Goal: Information Seeking & Learning: Learn about a topic

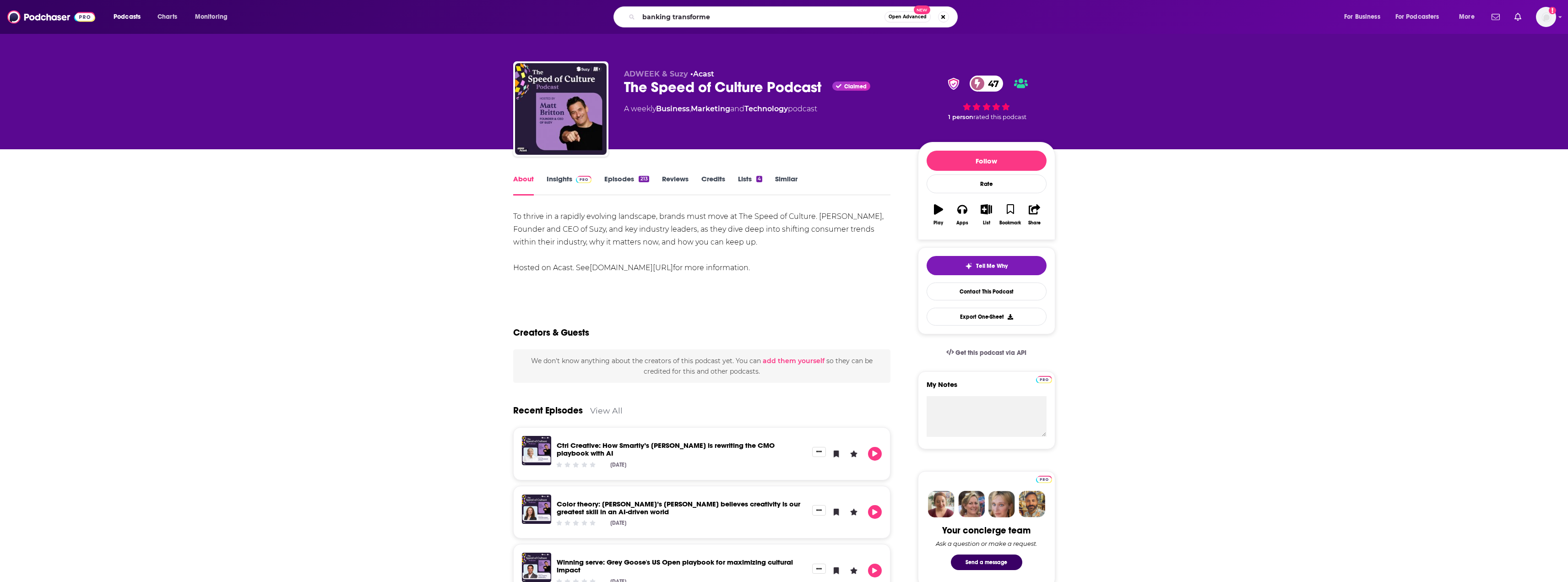
type input "banking transformed"
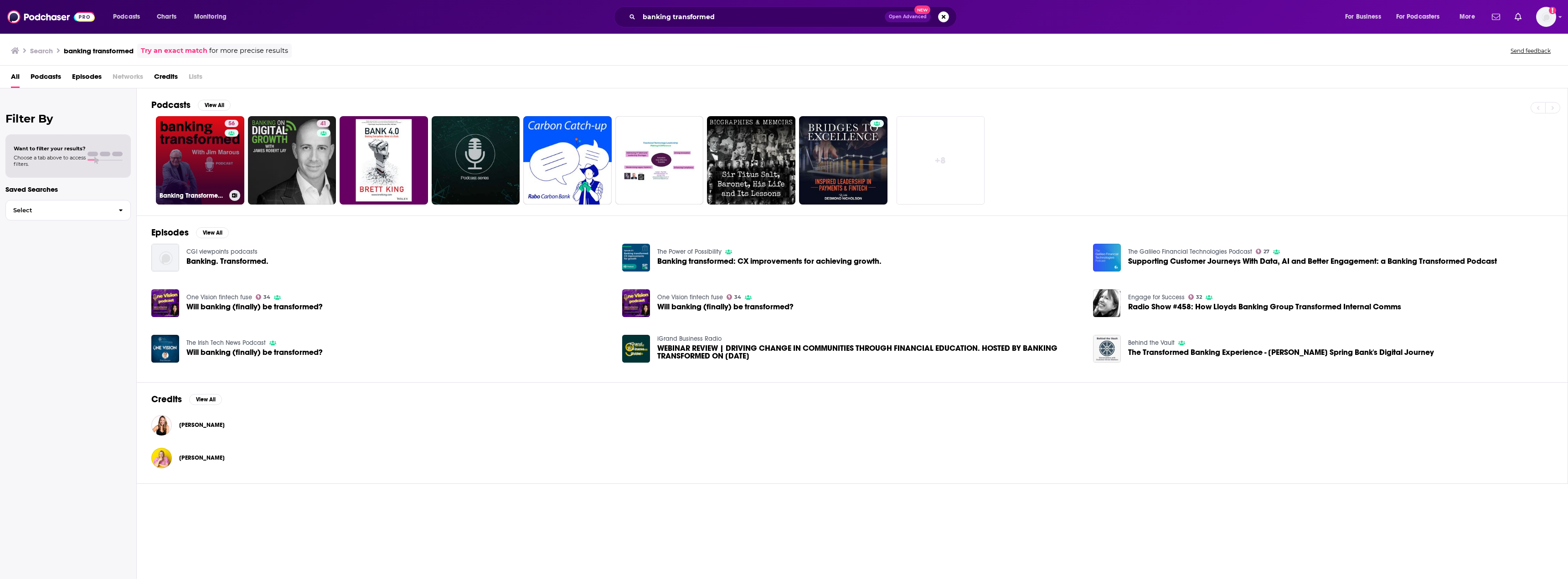
click at [184, 148] on link "56 Banking Transformed with [PERSON_NAME]" at bounding box center [200, 160] width 88 height 88
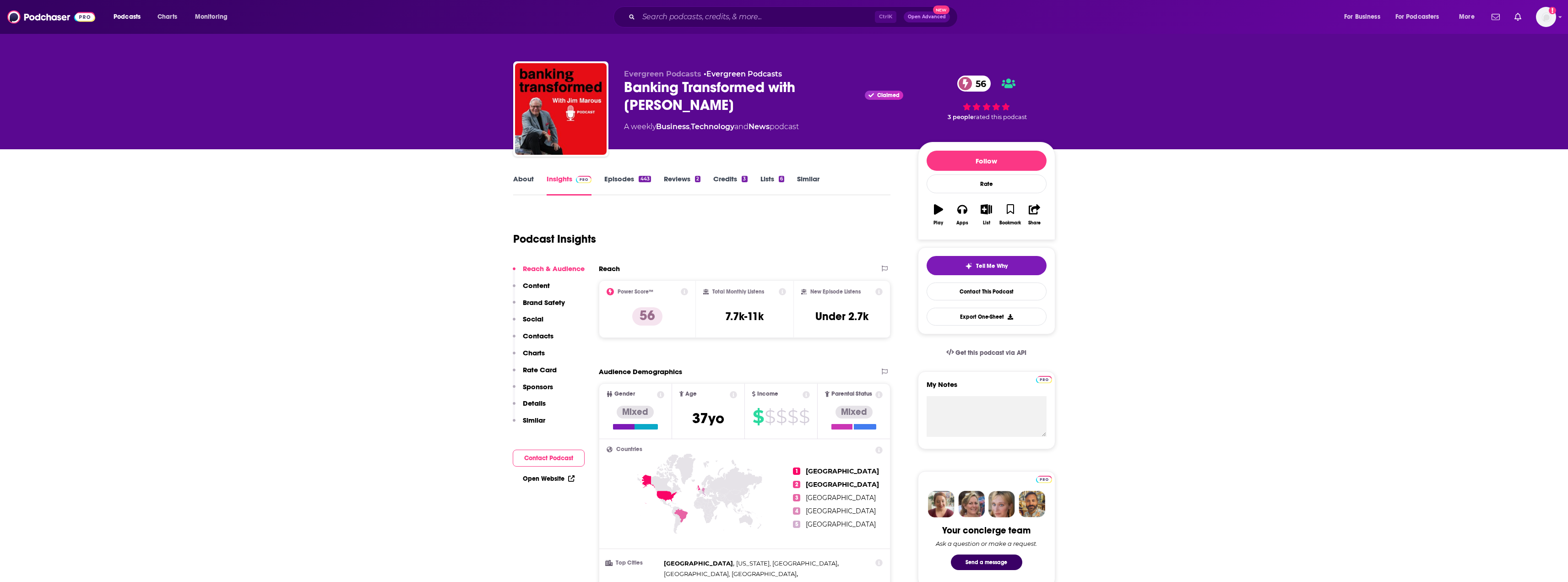
click at [615, 183] on link "Episodes 443" at bounding box center [627, 185] width 46 height 21
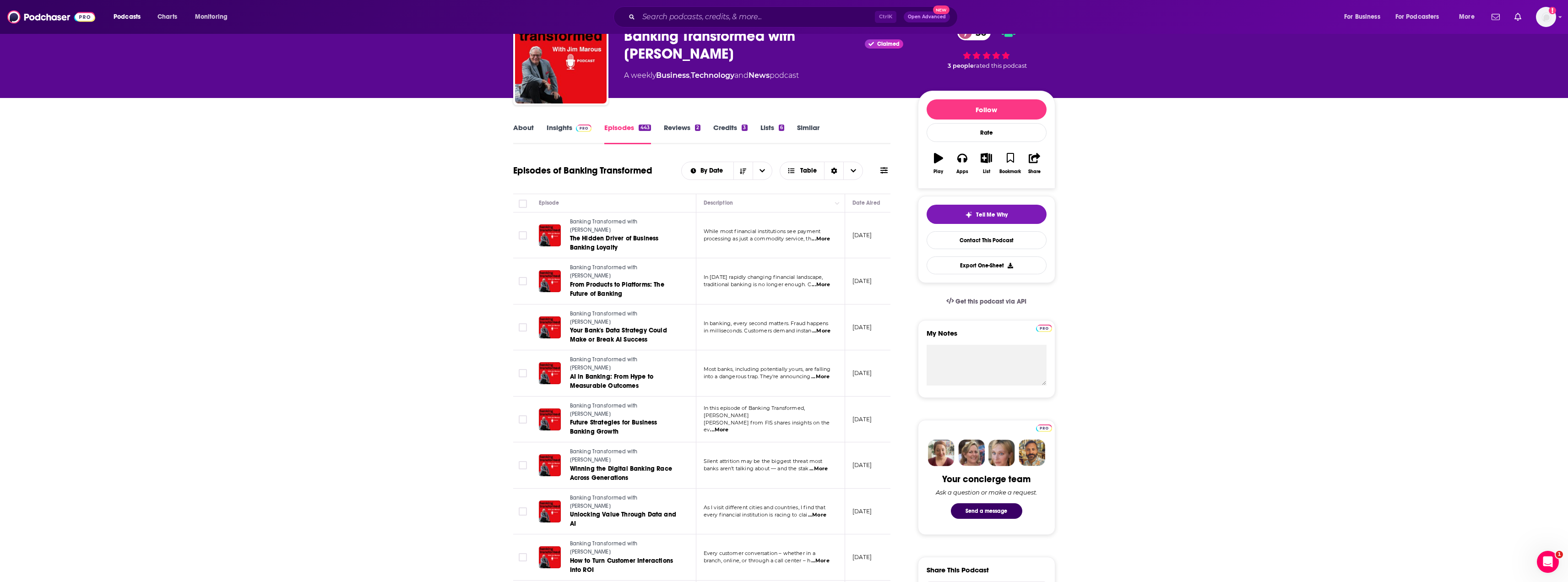
scroll to position [52, 0]
click at [688, 20] on input "Search podcasts, credits, & more..." at bounding box center [757, 17] width 236 height 15
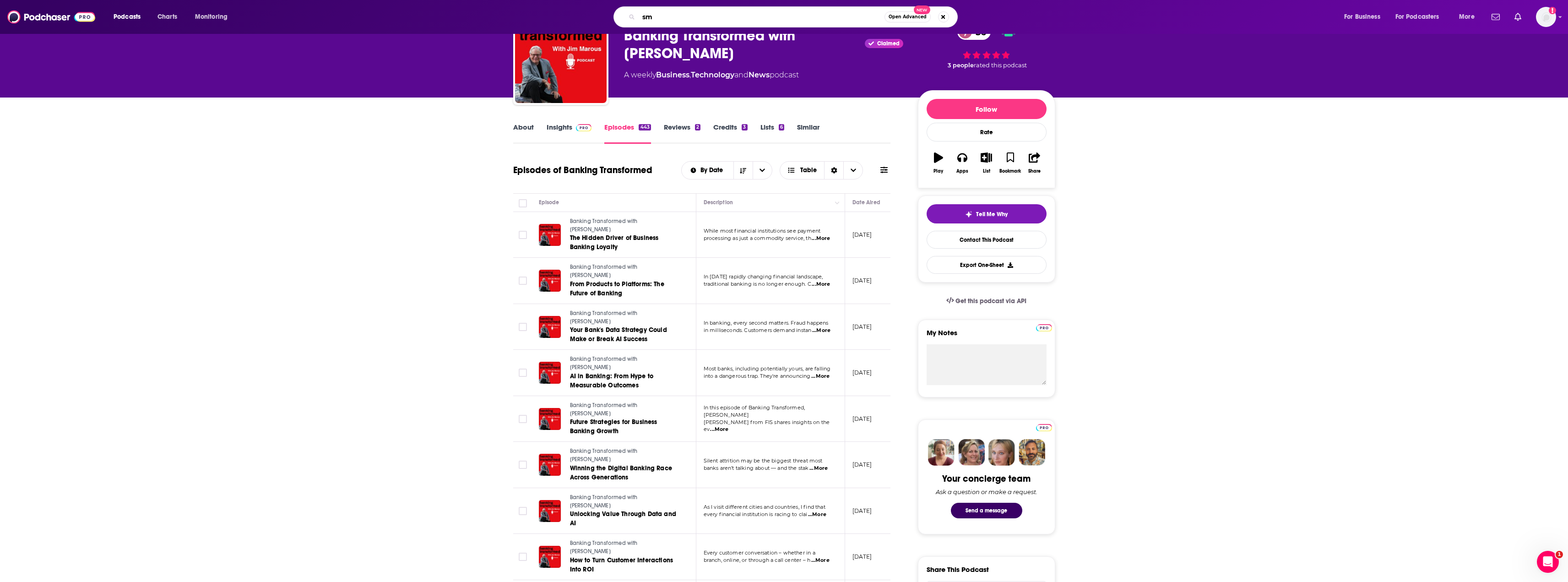
type input "s"
type input "[DEMOGRAPHIC_DATA] banker"
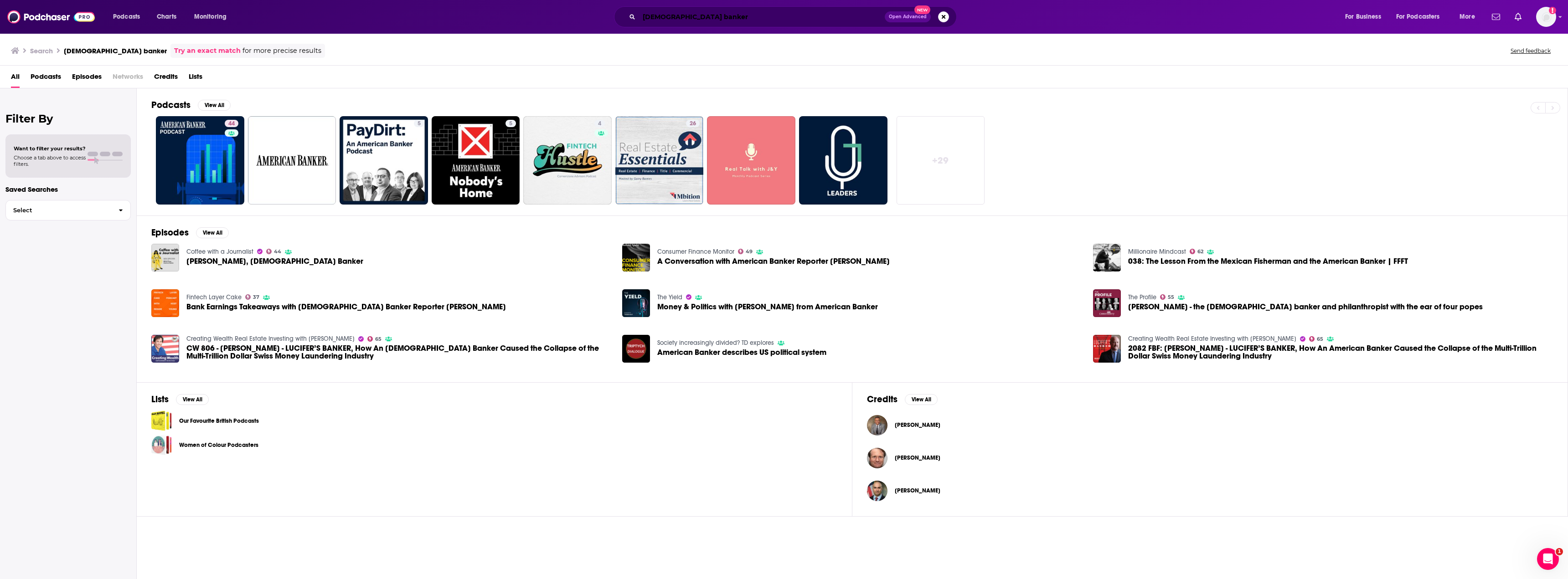
click at [694, 15] on input "[DEMOGRAPHIC_DATA] banker" at bounding box center [762, 17] width 246 height 15
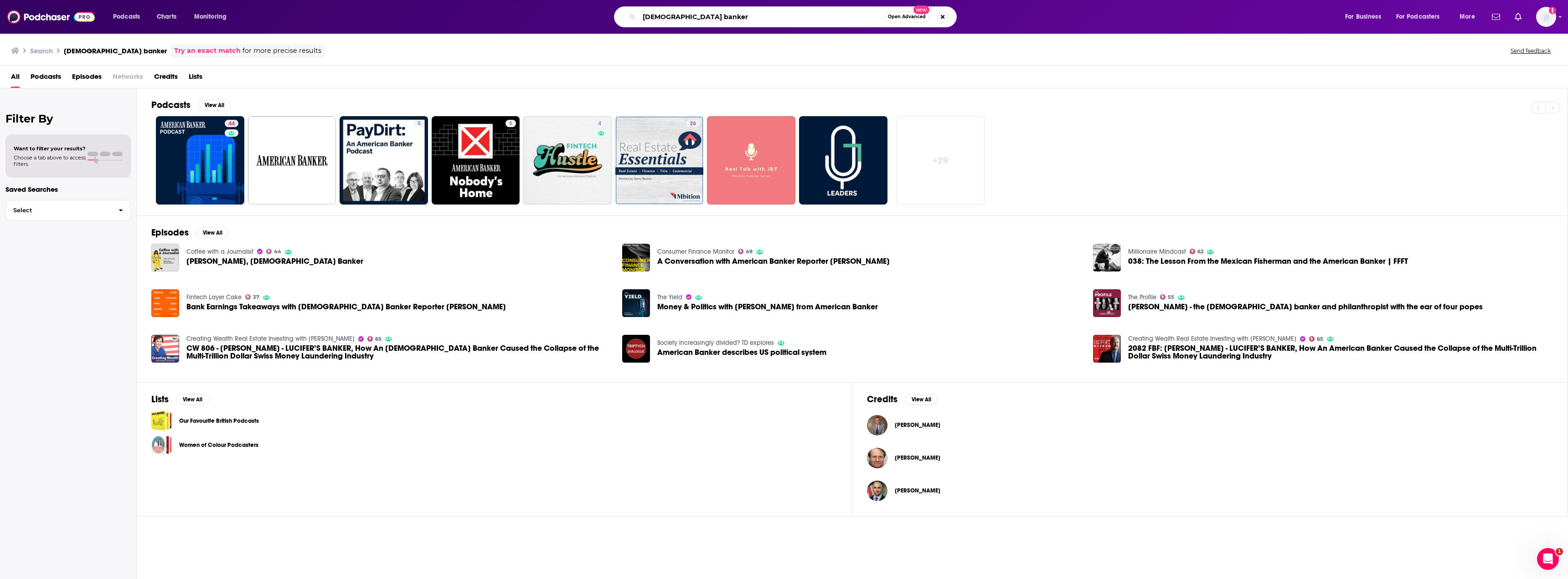
click at [694, 15] on input "[DEMOGRAPHIC_DATA] banker" at bounding box center [761, 17] width 245 height 15
type input "bloomberg businessweek"
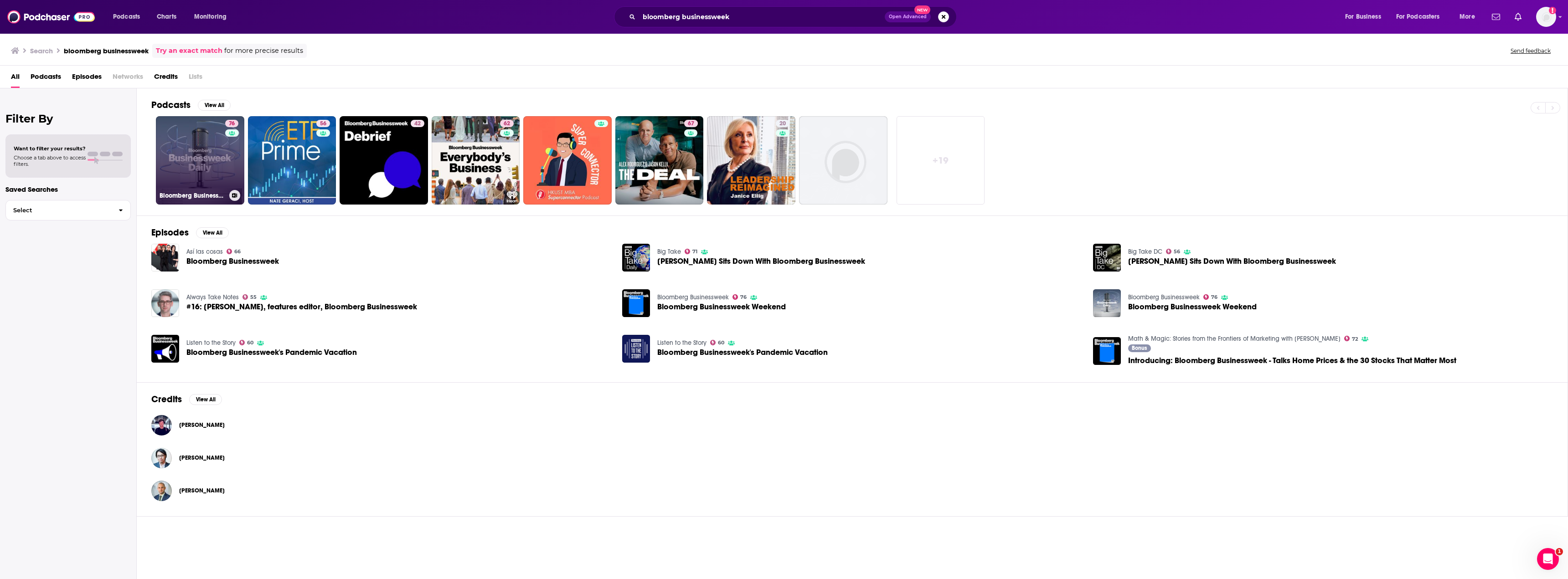
click at [192, 170] on link "76 Bloomberg Businessweek" at bounding box center [200, 160] width 88 height 88
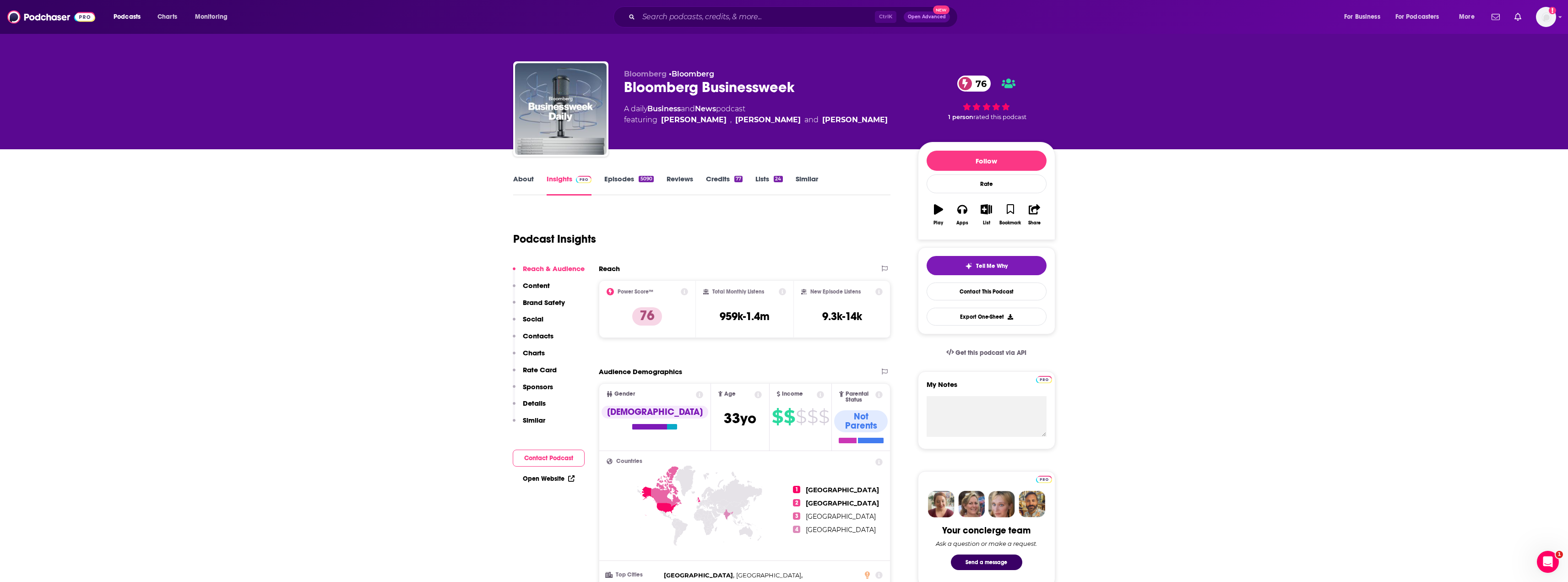
click at [520, 194] on link "About" at bounding box center [523, 185] width 21 height 21
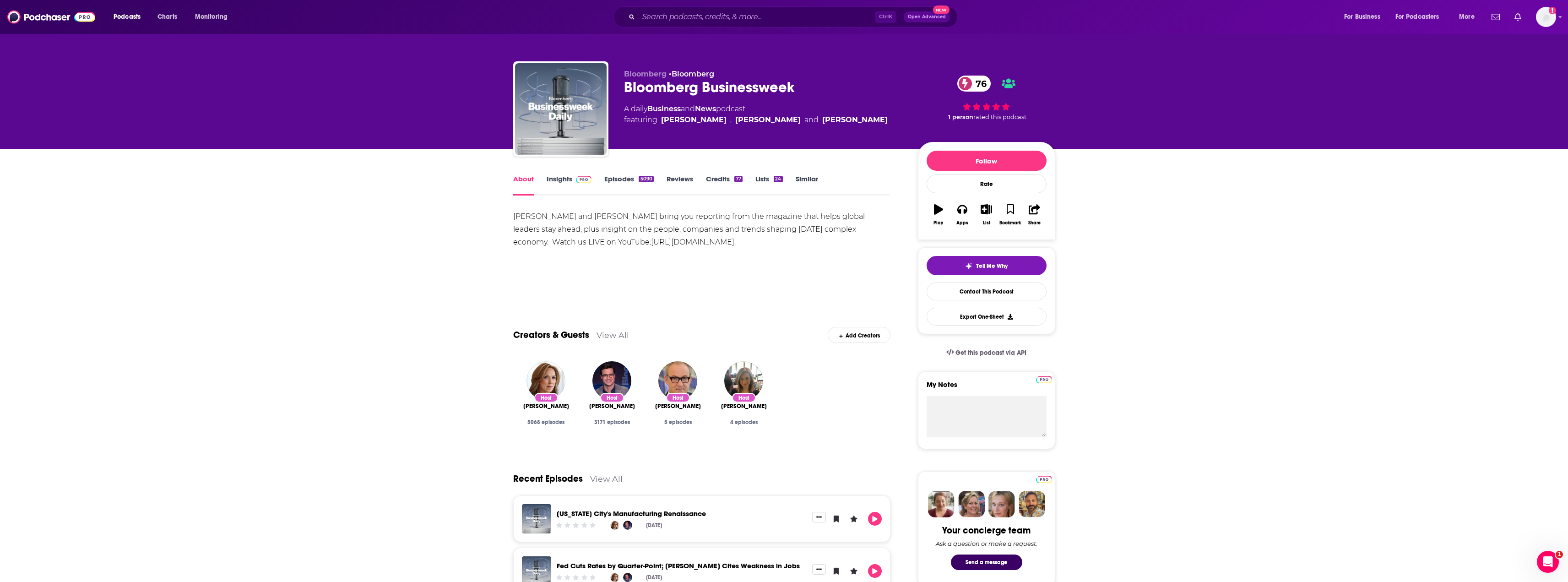
click at [575, 182] on span at bounding box center [582, 179] width 20 height 9
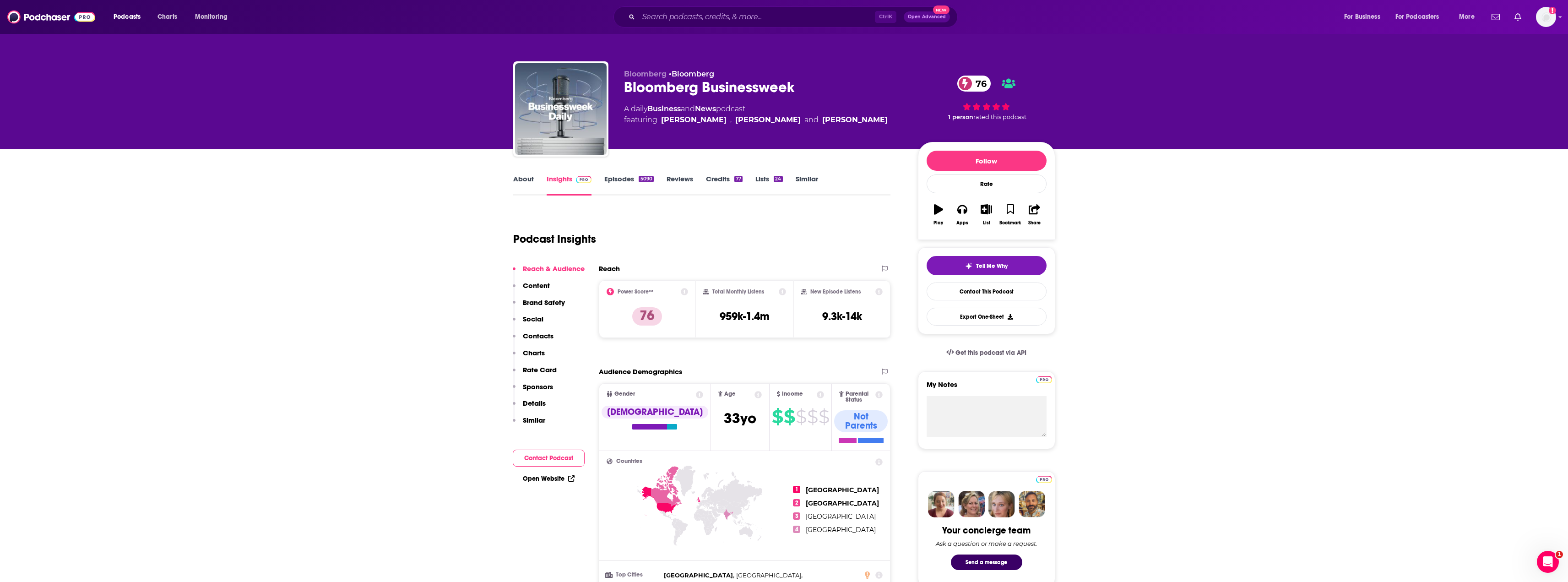
click at [797, 4] on div "Podcasts Charts Monitoring Ctrl K Open Advanced New For Business For Podcasters…" at bounding box center [784, 17] width 1568 height 34
click at [785, 13] on input "Search podcasts, credits, & more..." at bounding box center [757, 17] width 236 height 15
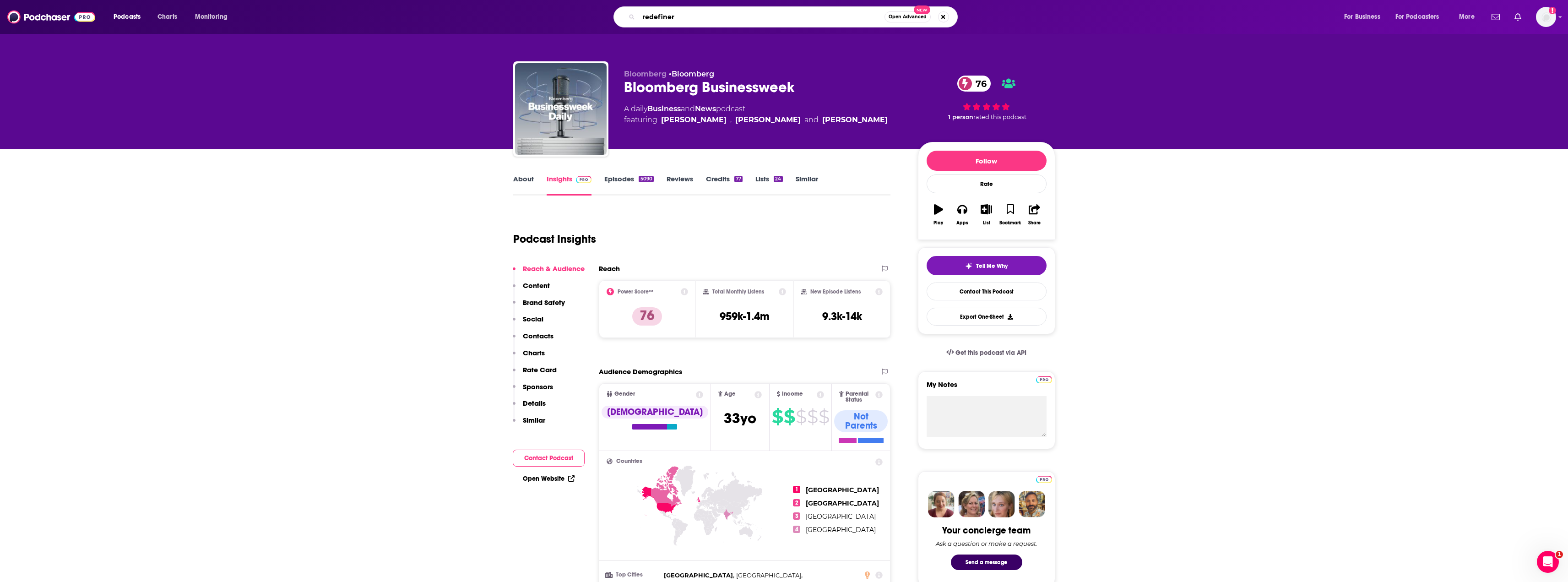
type input "redefiners"
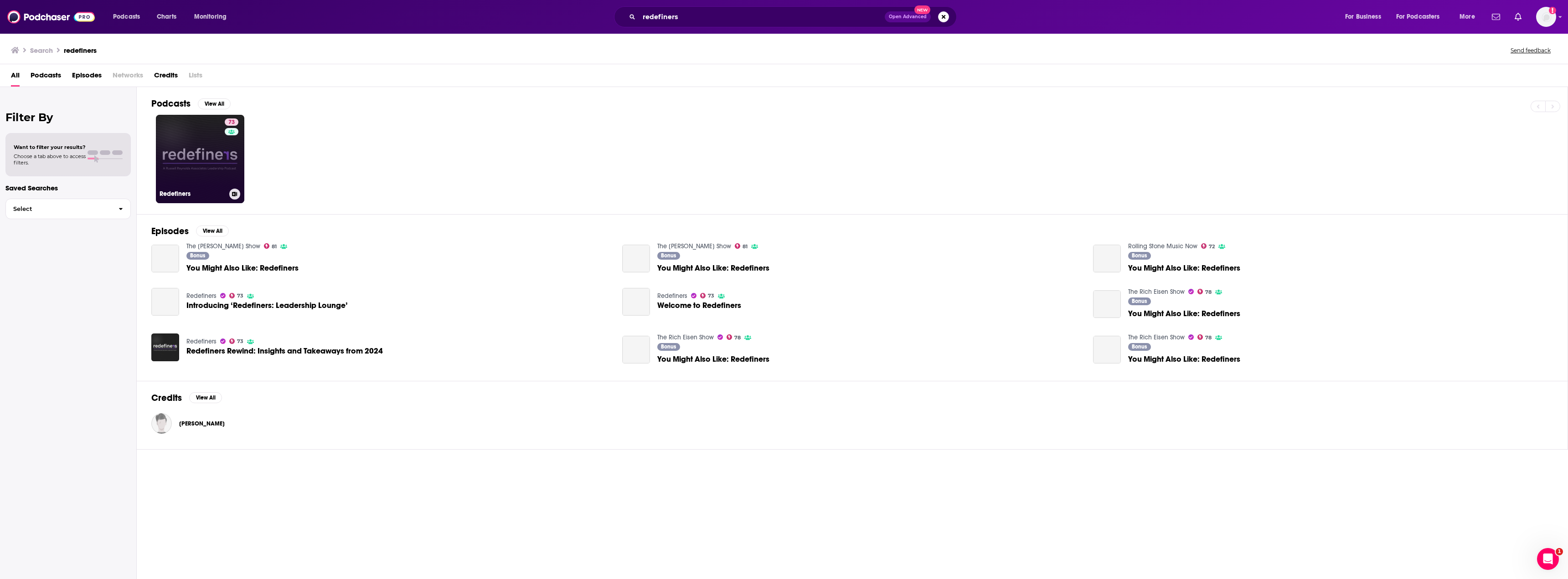
click at [202, 174] on link "73 Redefiners" at bounding box center [200, 159] width 88 height 88
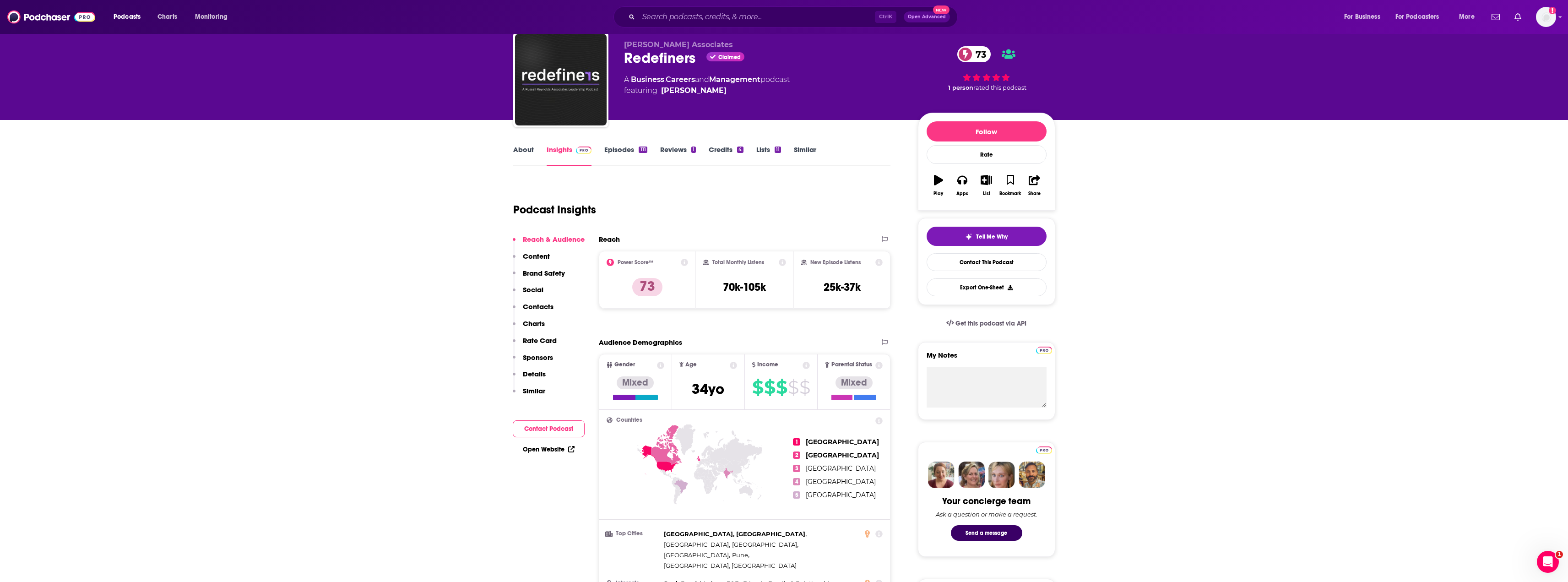
scroll to position [46, 0]
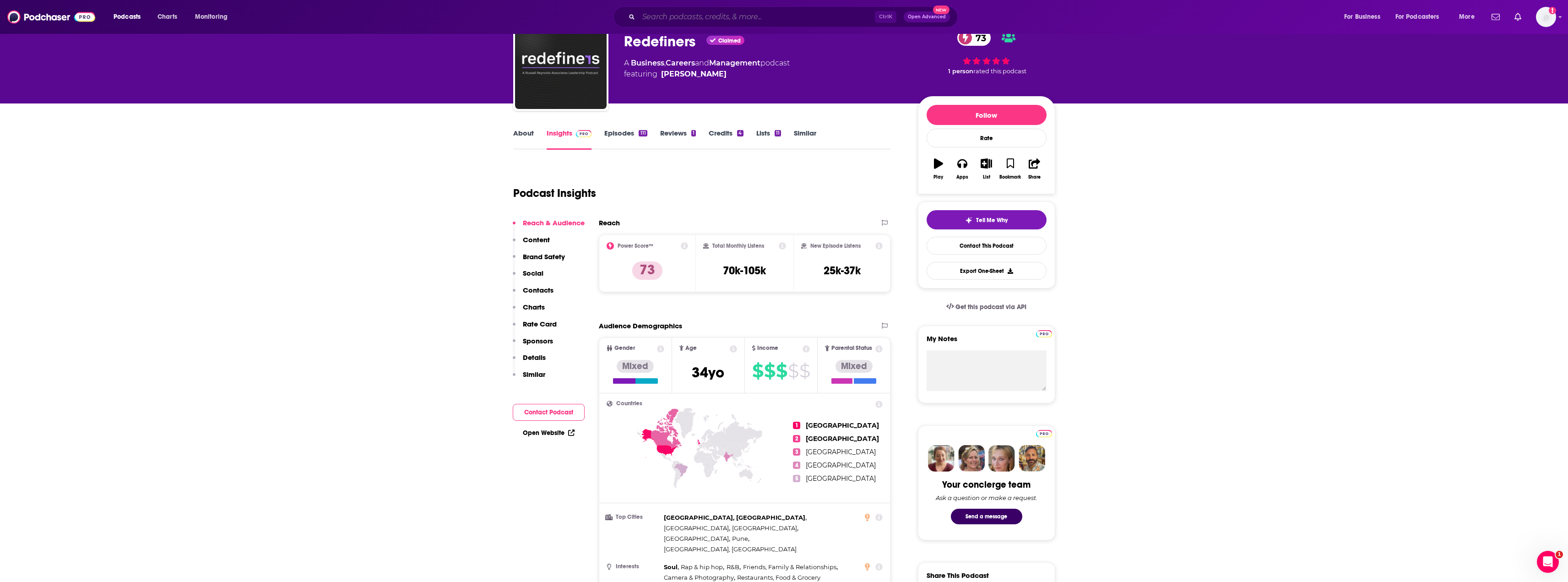
click at [773, 12] on input "Search podcasts, credits, & more..." at bounding box center [757, 17] width 236 height 15
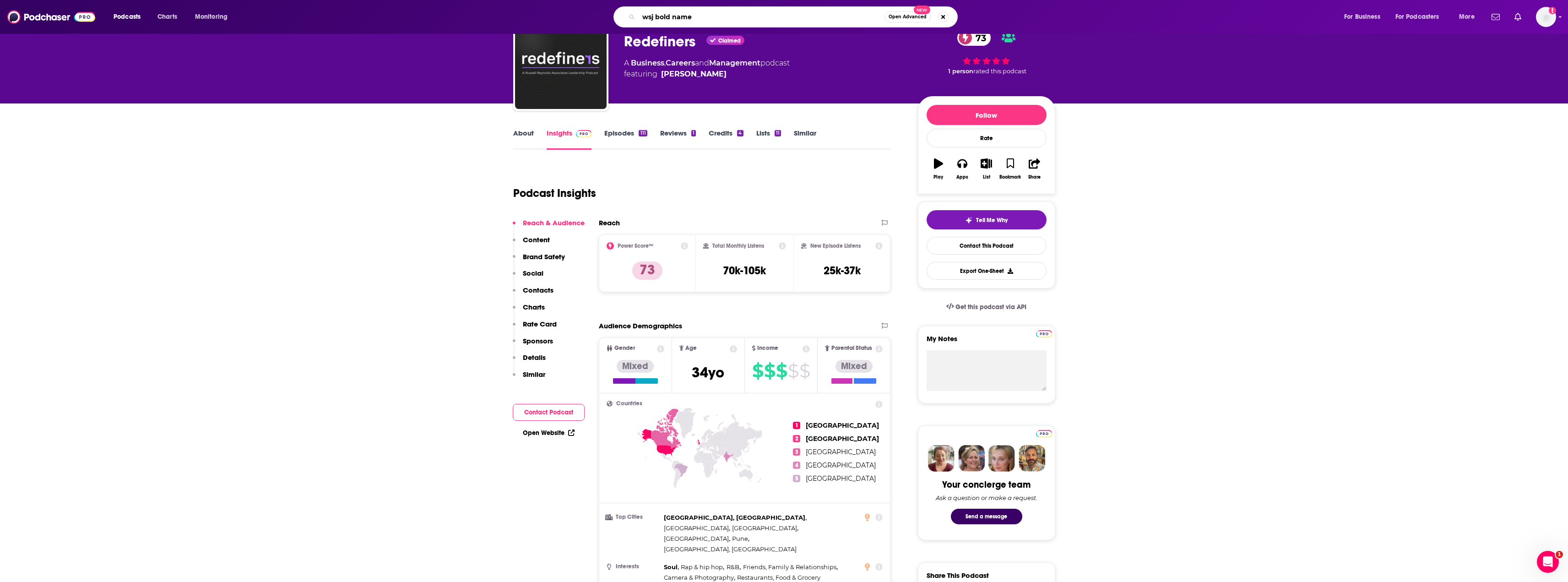
type input "wsj bold names"
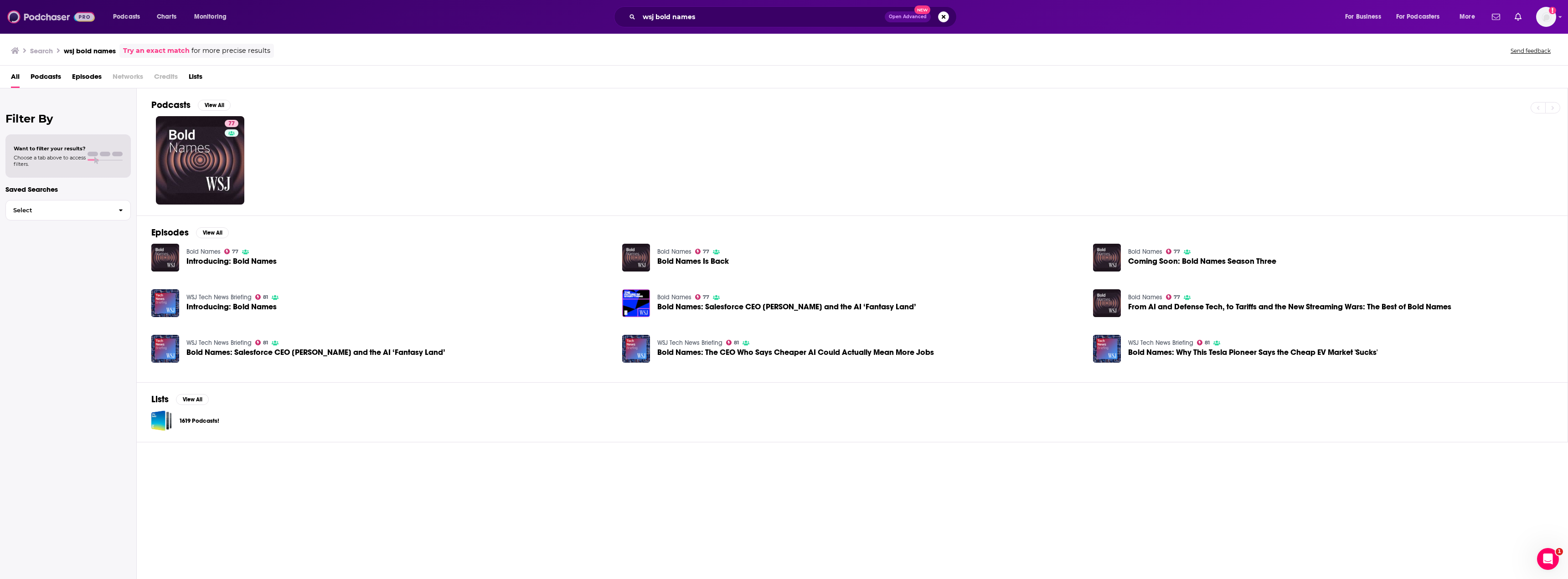
click at [56, 18] on img at bounding box center [51, 16] width 88 height 17
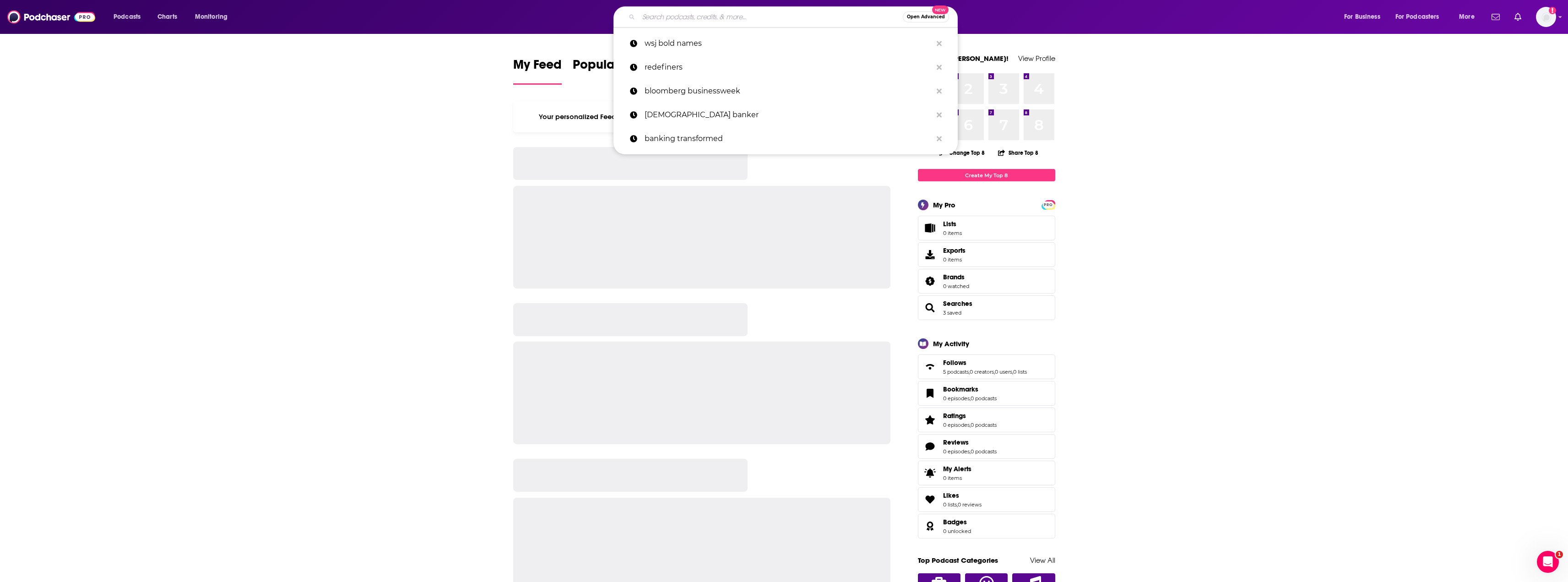
click at [639, 15] on input "Search podcasts, credits, & more..." at bounding box center [771, 17] width 264 height 15
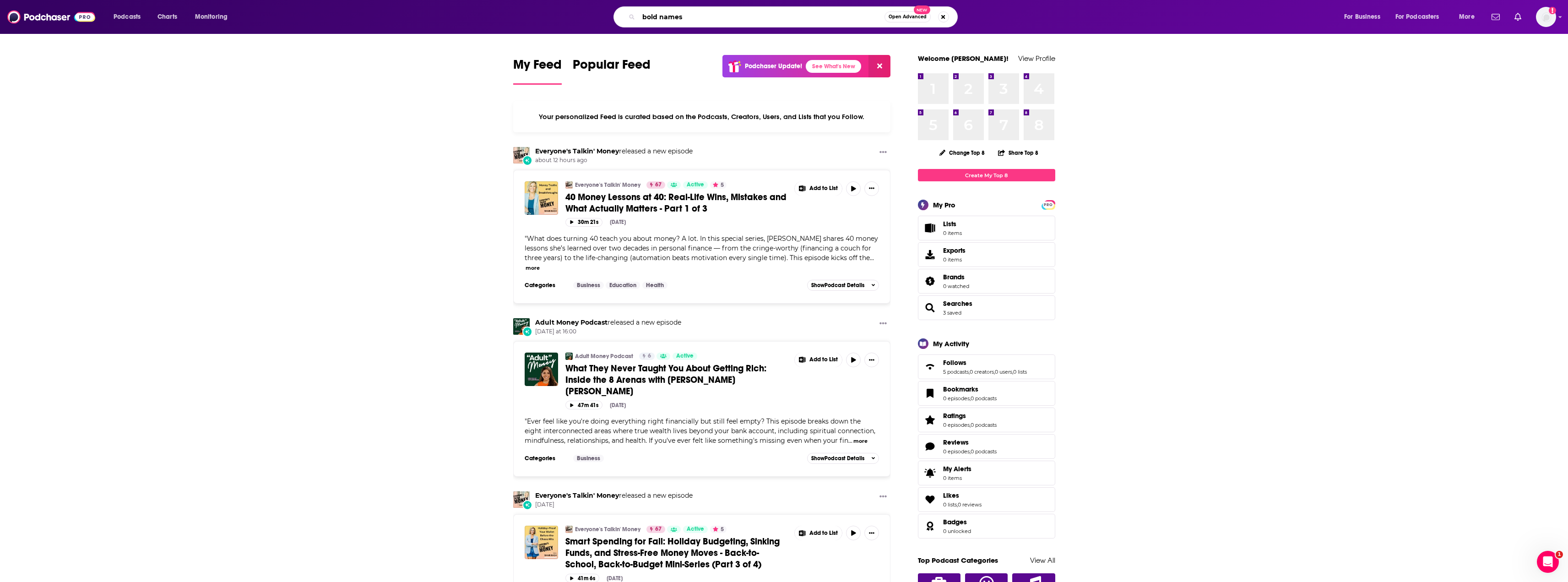
type input "bold names"
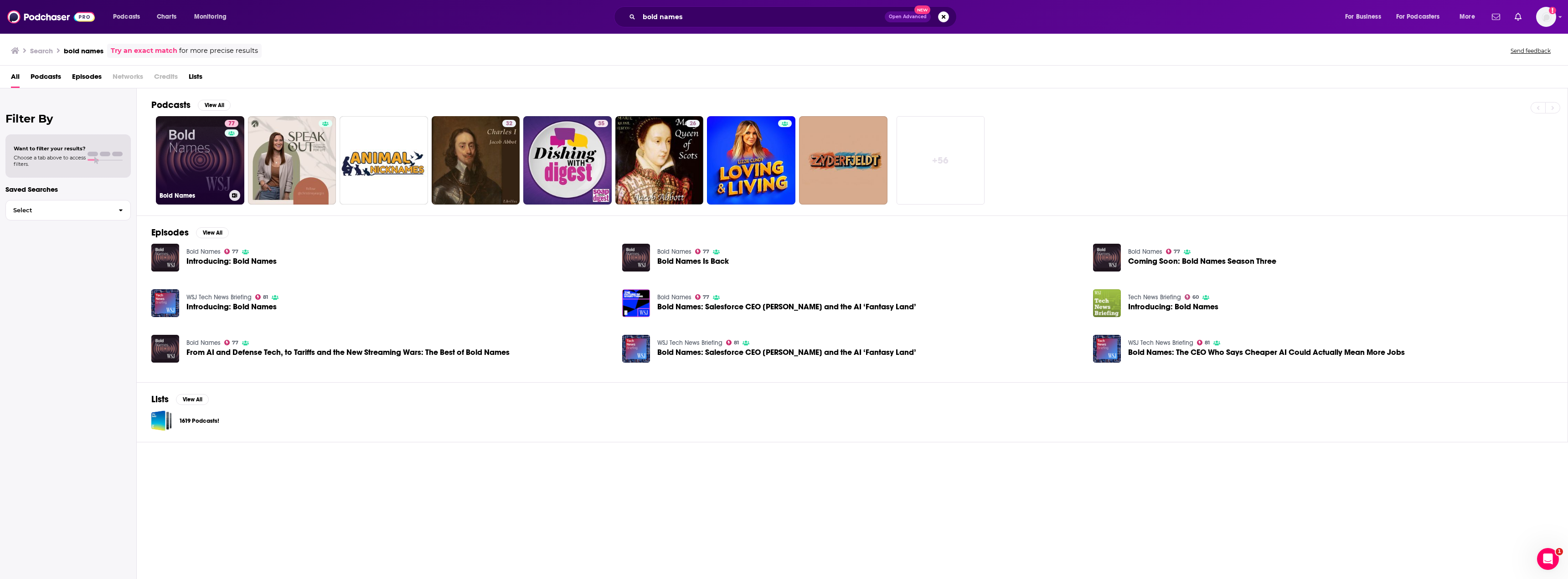
click at [217, 172] on link "77 Bold Names" at bounding box center [200, 160] width 88 height 88
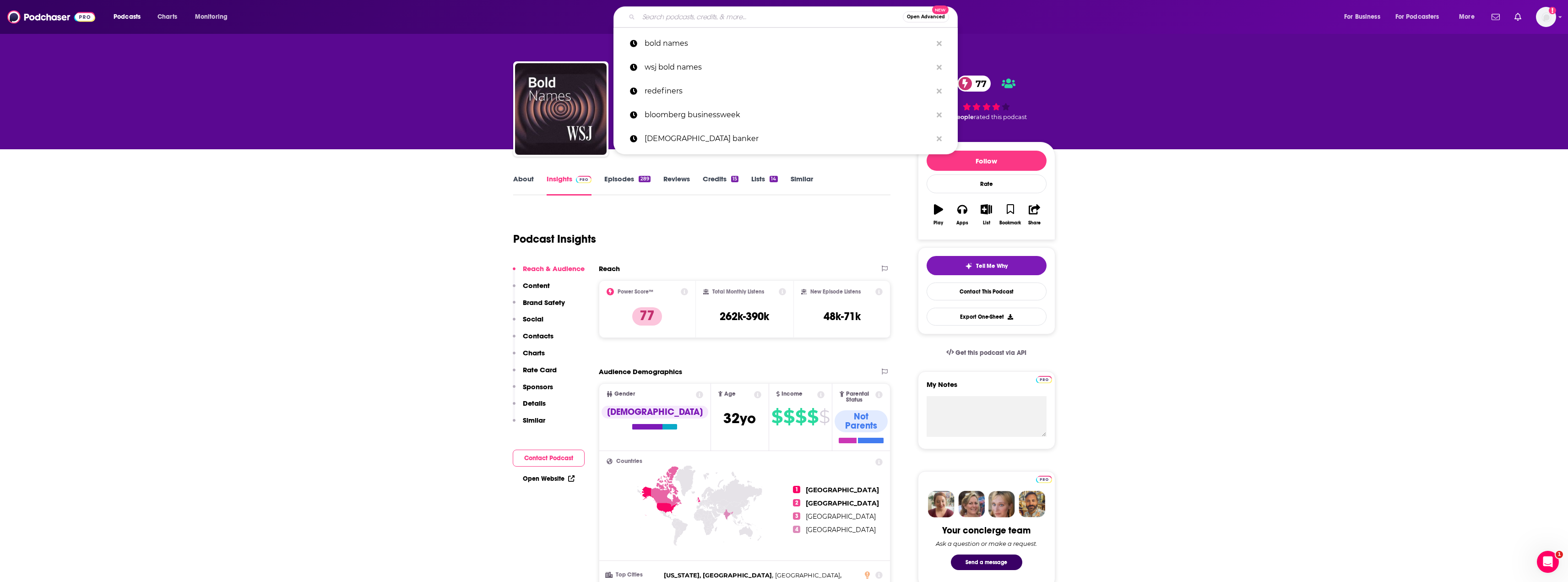
click at [663, 12] on input "Search podcasts, credits, & more..." at bounding box center [771, 17] width 264 height 15
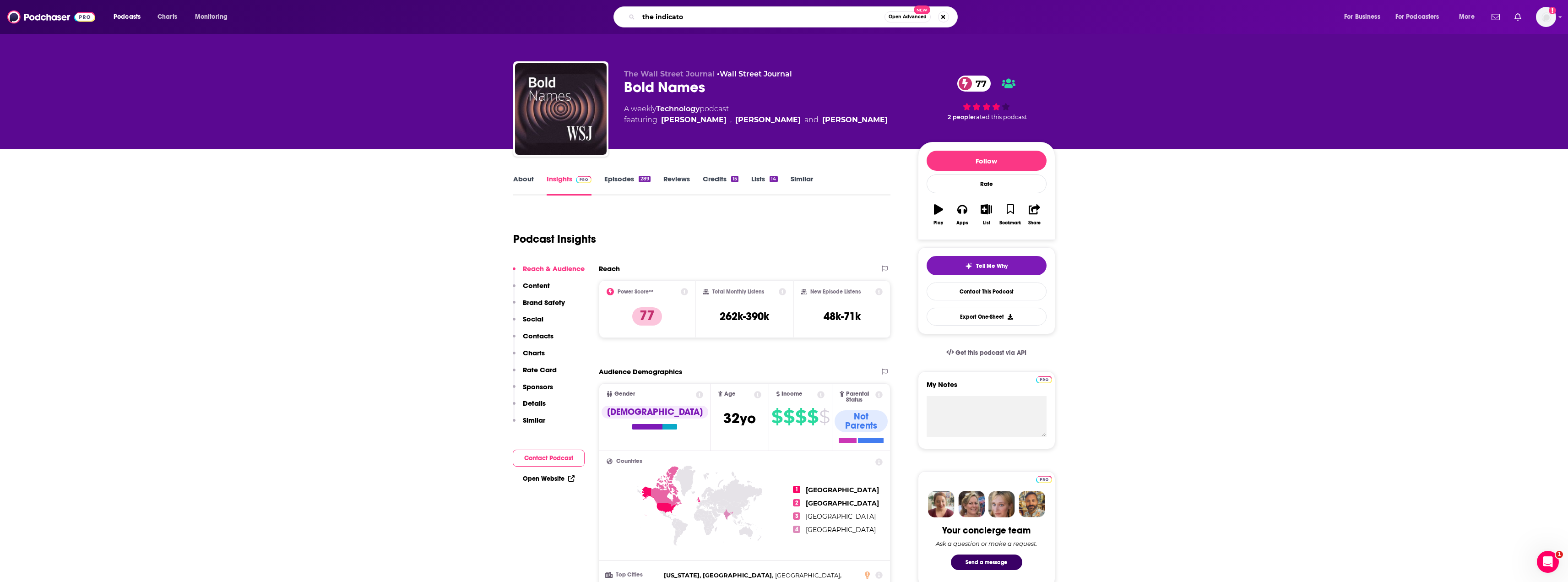
type input "the indicator"
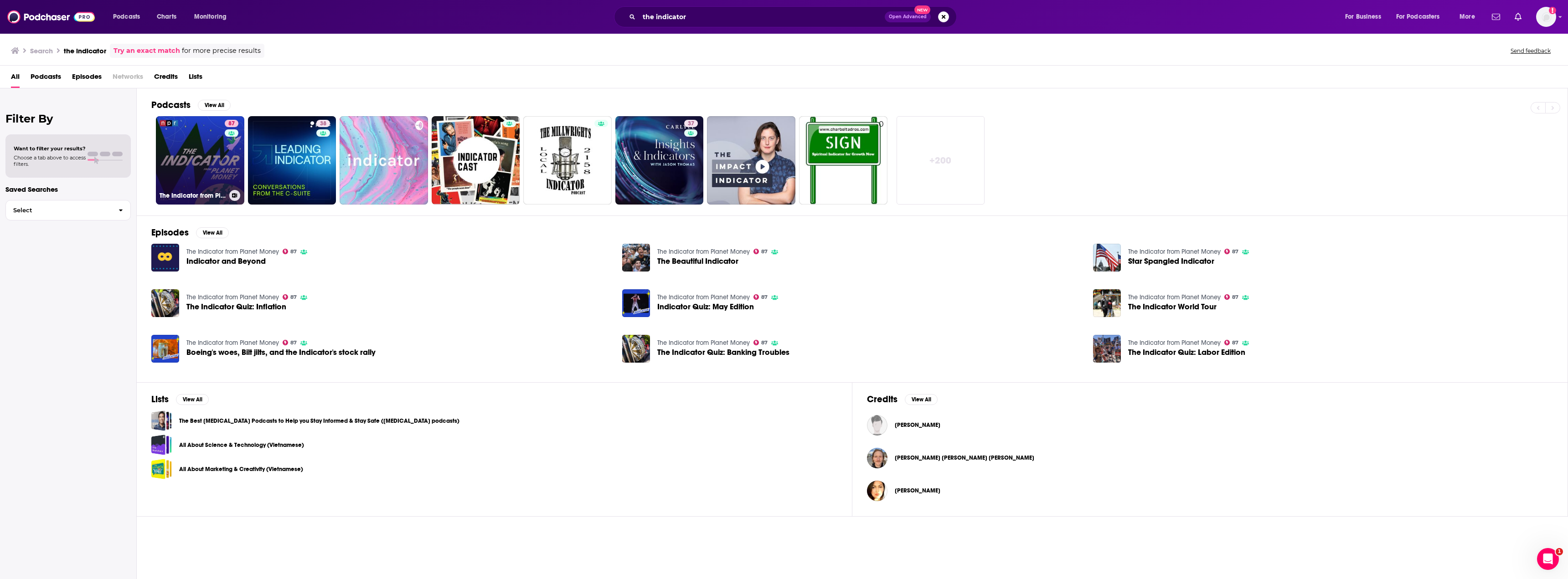
click at [222, 159] on link "87 The Indicator from Planet Money" at bounding box center [200, 160] width 88 height 88
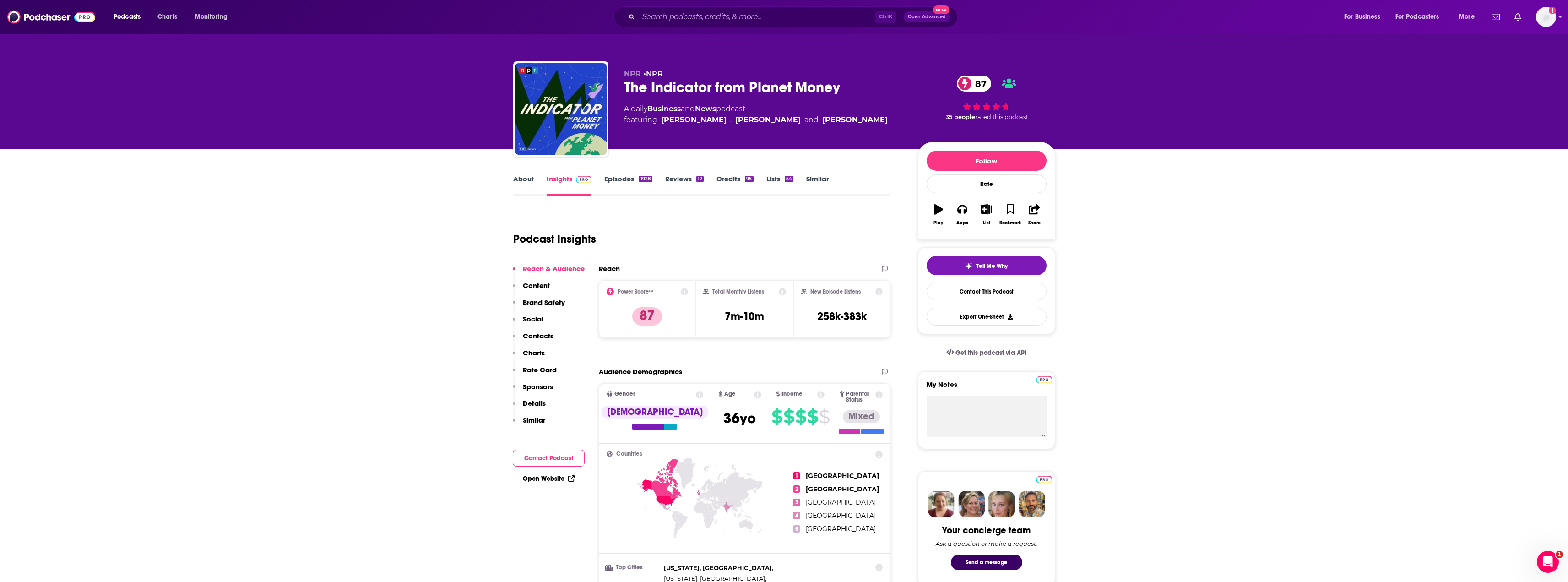
click at [606, 174] on div "About Insights Episodes 1928 Reviews 12 Credits 95 Lists 54 Similar" at bounding box center [702, 184] width 378 height 23
click at [622, 179] on link "Episodes 1928" at bounding box center [628, 185] width 48 height 21
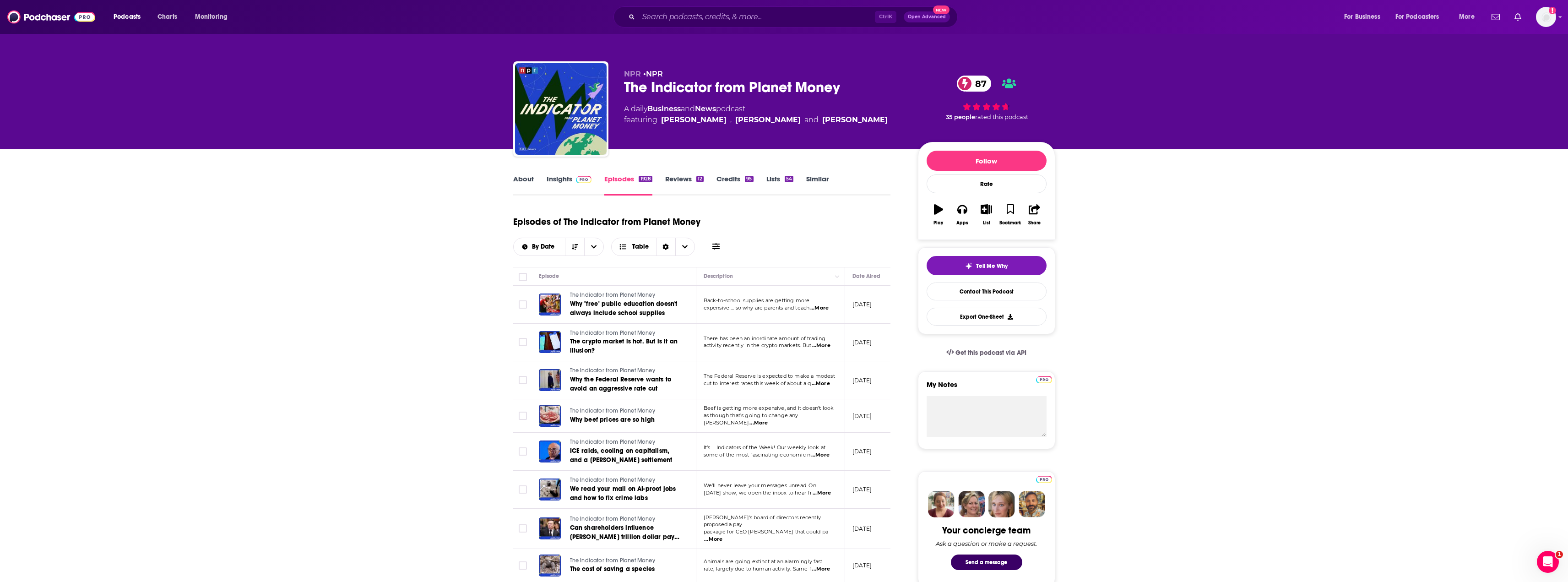
click at [828, 308] on span "...More" at bounding box center [819, 308] width 18 height 7
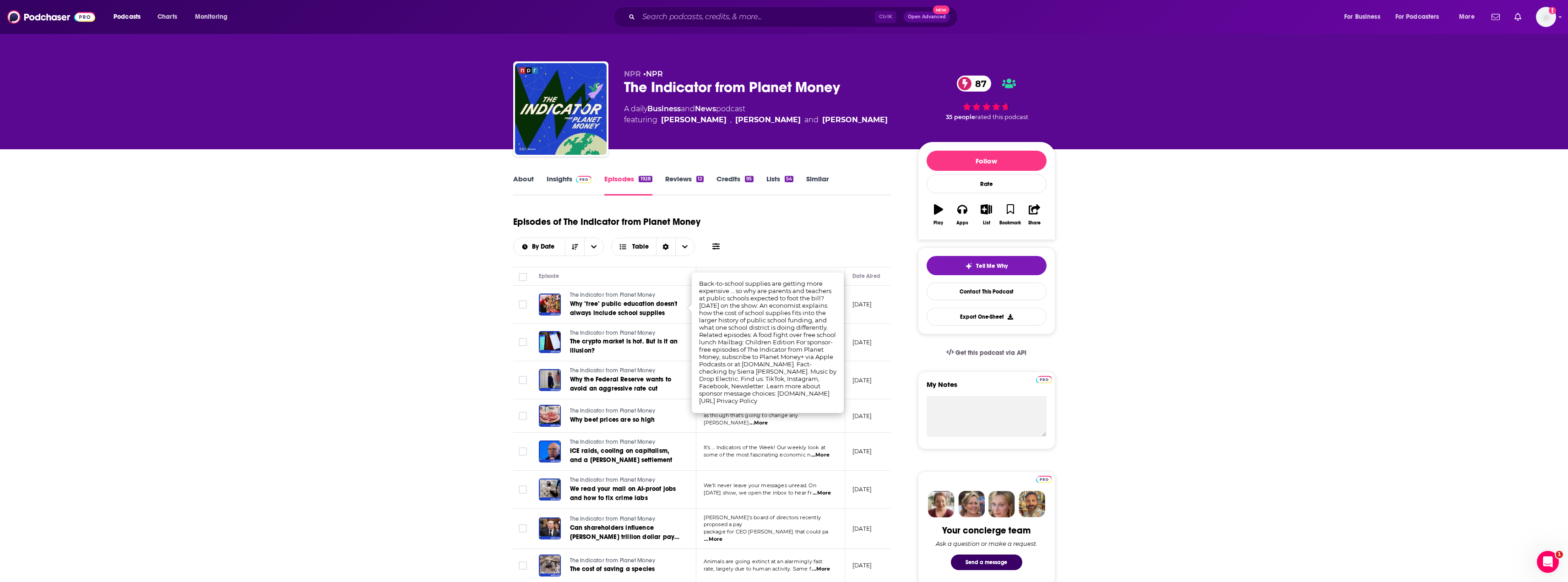
click at [525, 183] on link "About" at bounding box center [523, 185] width 21 height 21
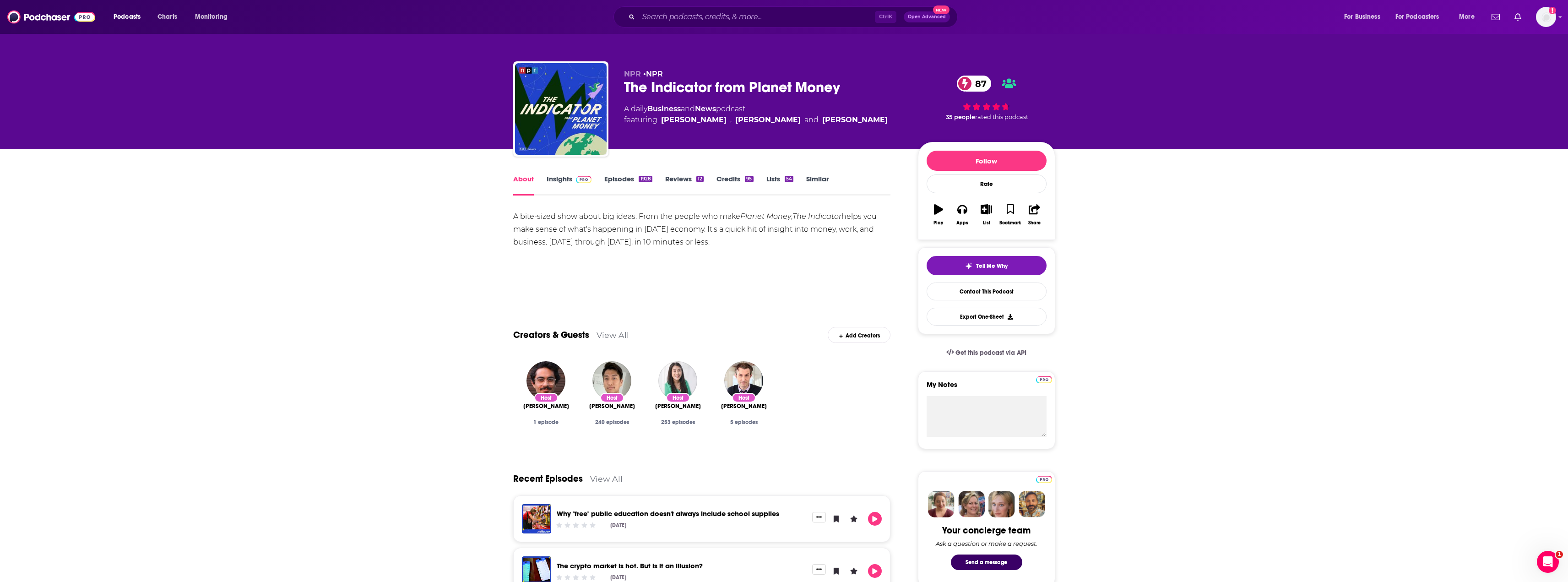
click at [587, 182] on img at bounding box center [584, 180] width 16 height 7
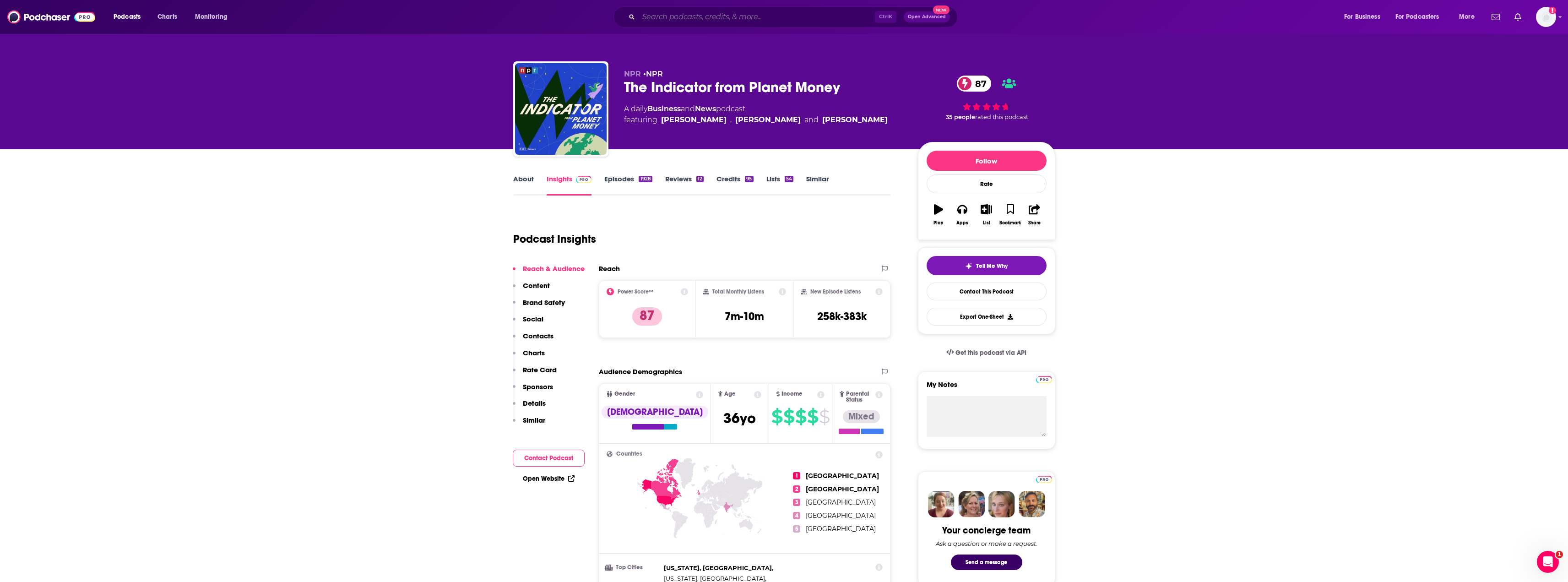
click at [724, 20] on input "Search podcasts, credits, & more..." at bounding box center [757, 17] width 236 height 15
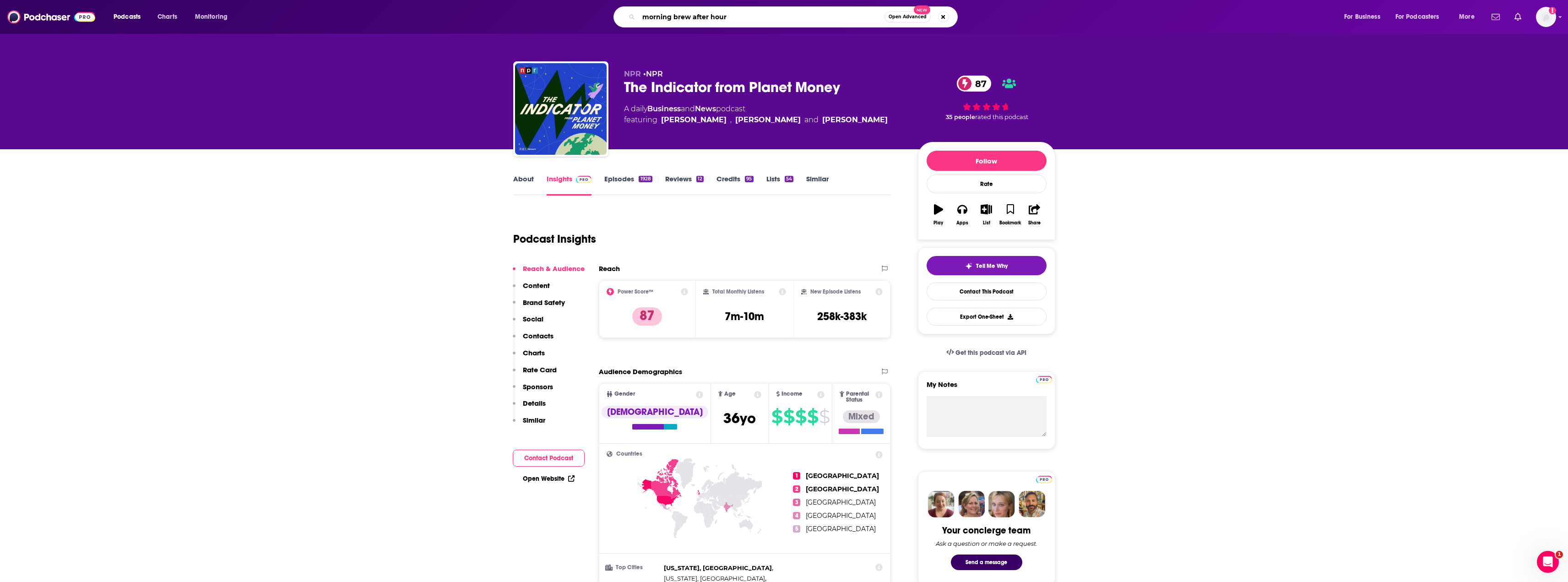
type input "morning brew after hours"
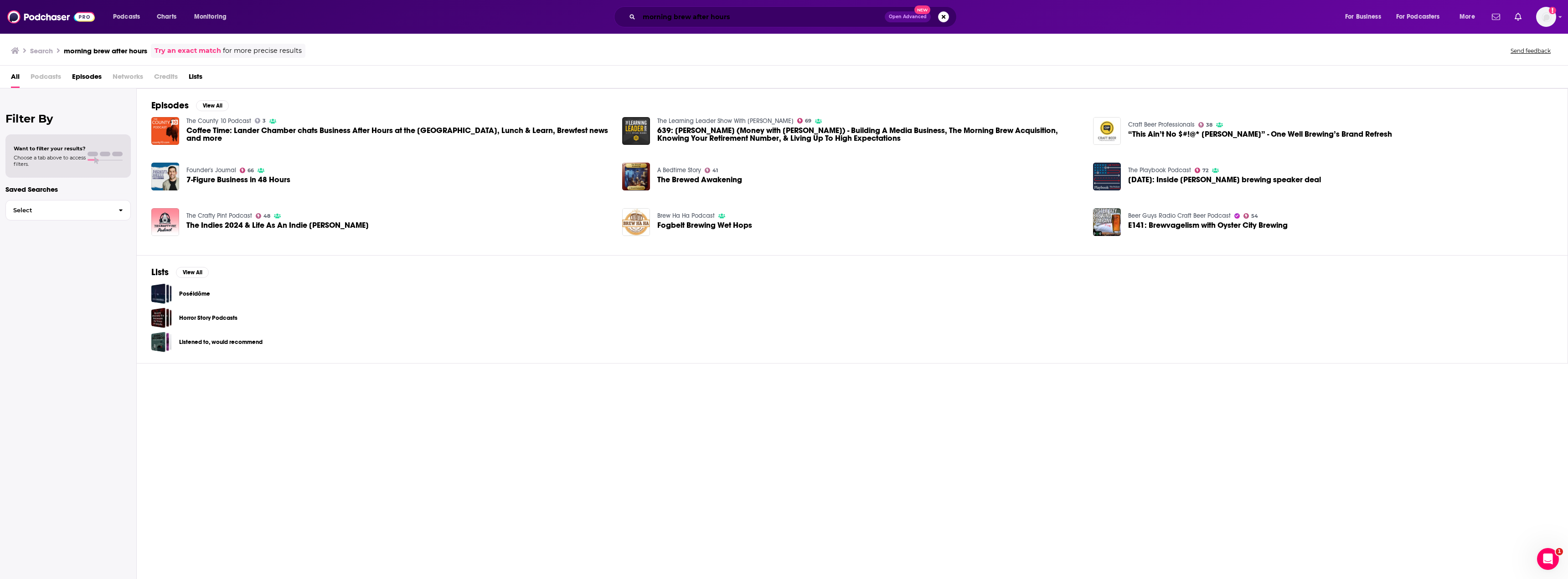
click at [749, 10] on input "morning brew after hours" at bounding box center [762, 17] width 246 height 15
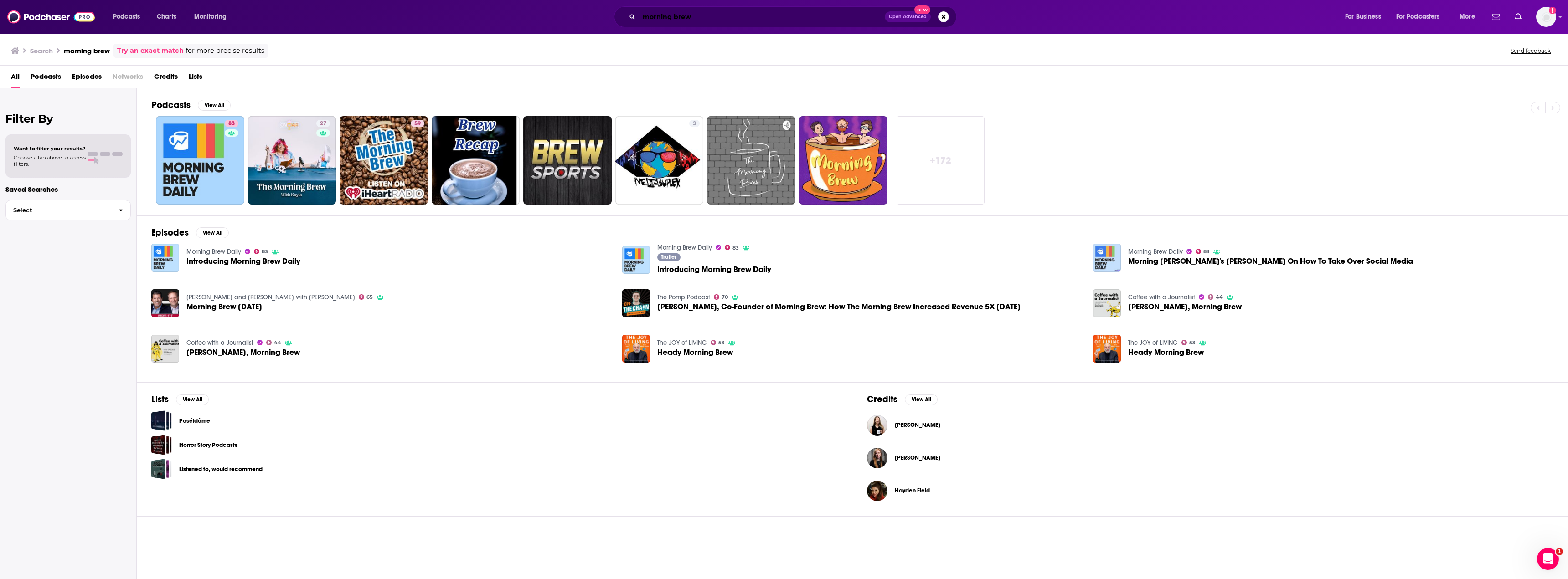
click at [671, 21] on input "morning brew" at bounding box center [762, 17] width 246 height 15
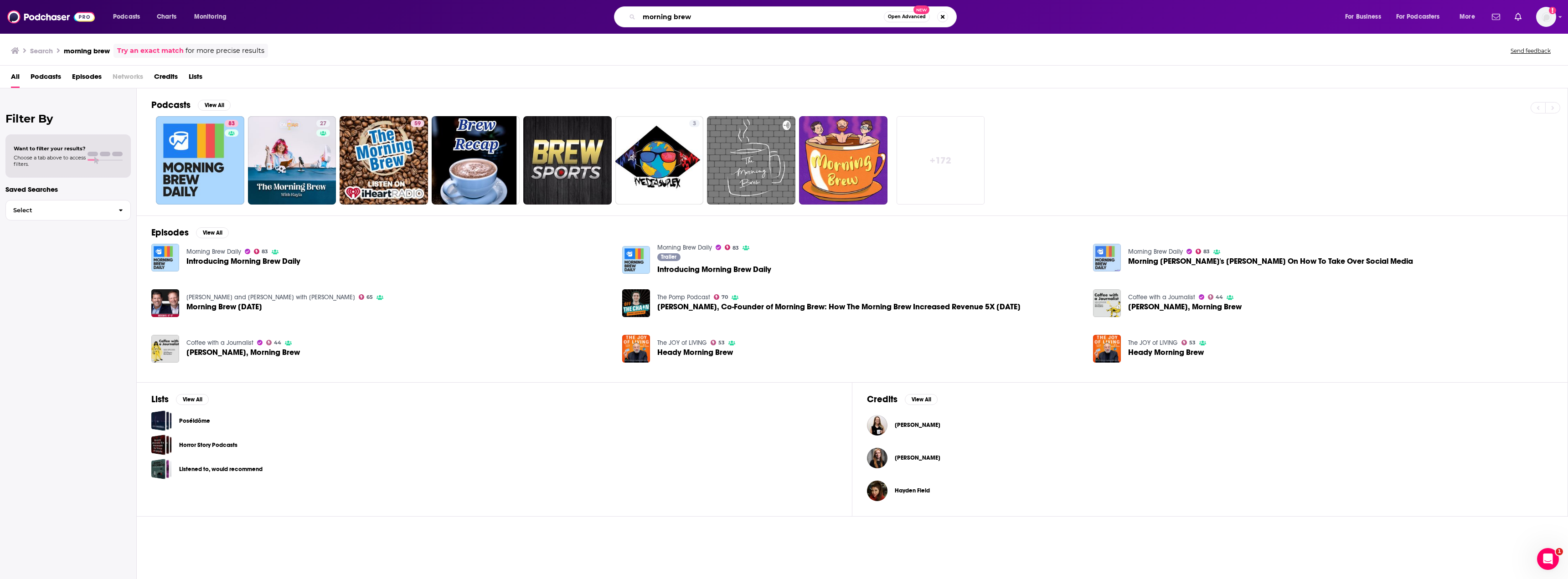
click at [668, 17] on input "morning brew" at bounding box center [761, 17] width 245 height 15
type input "after earnings"
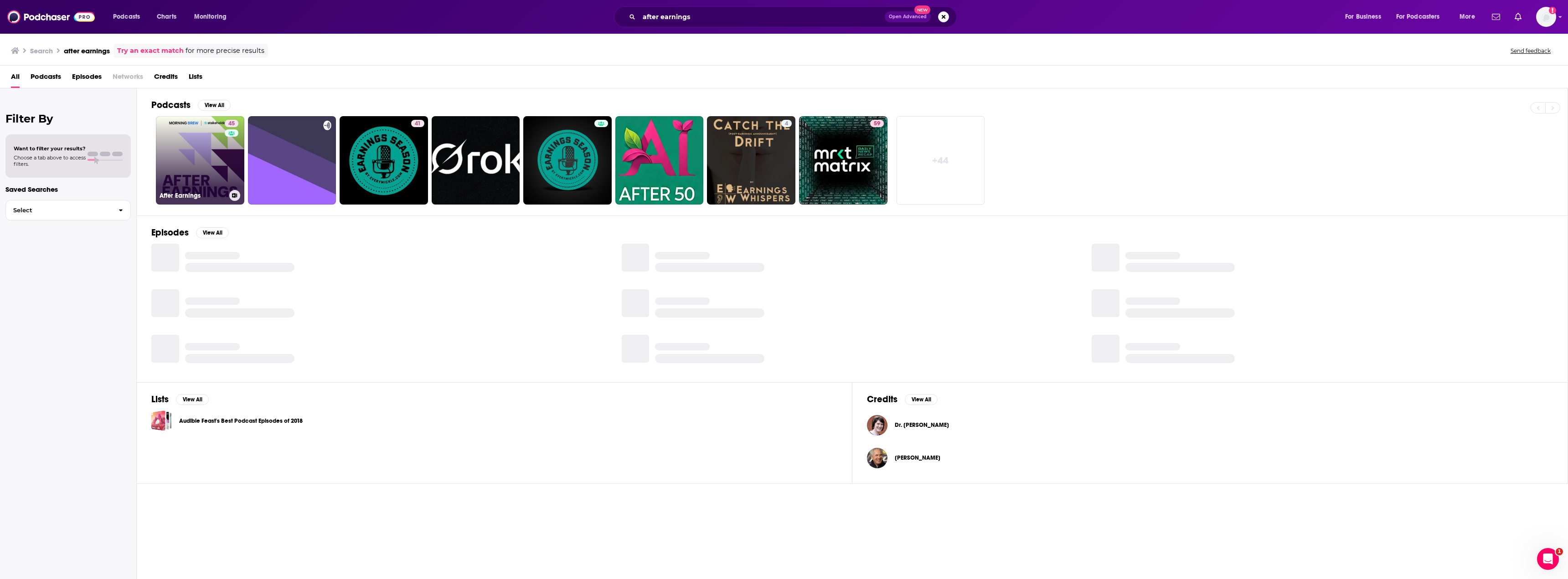
click at [209, 145] on link "45 After Earnings" at bounding box center [200, 160] width 88 height 88
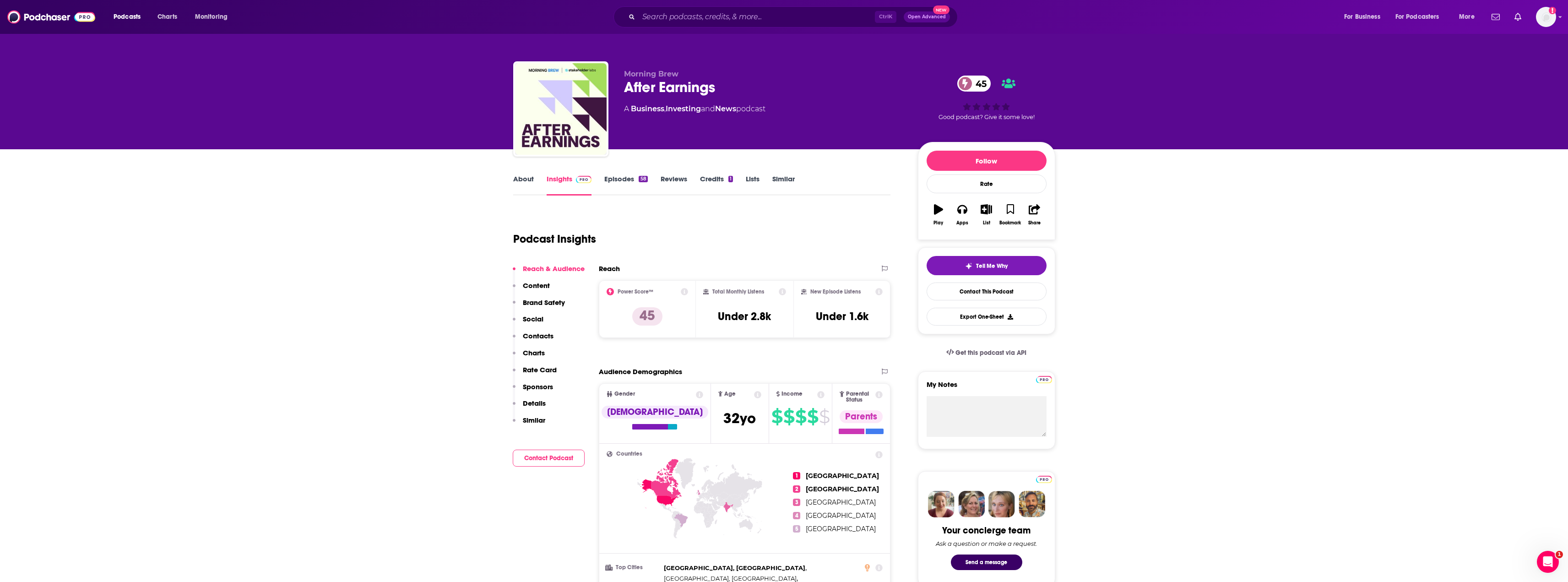
click at [522, 189] on link "About" at bounding box center [523, 185] width 21 height 21
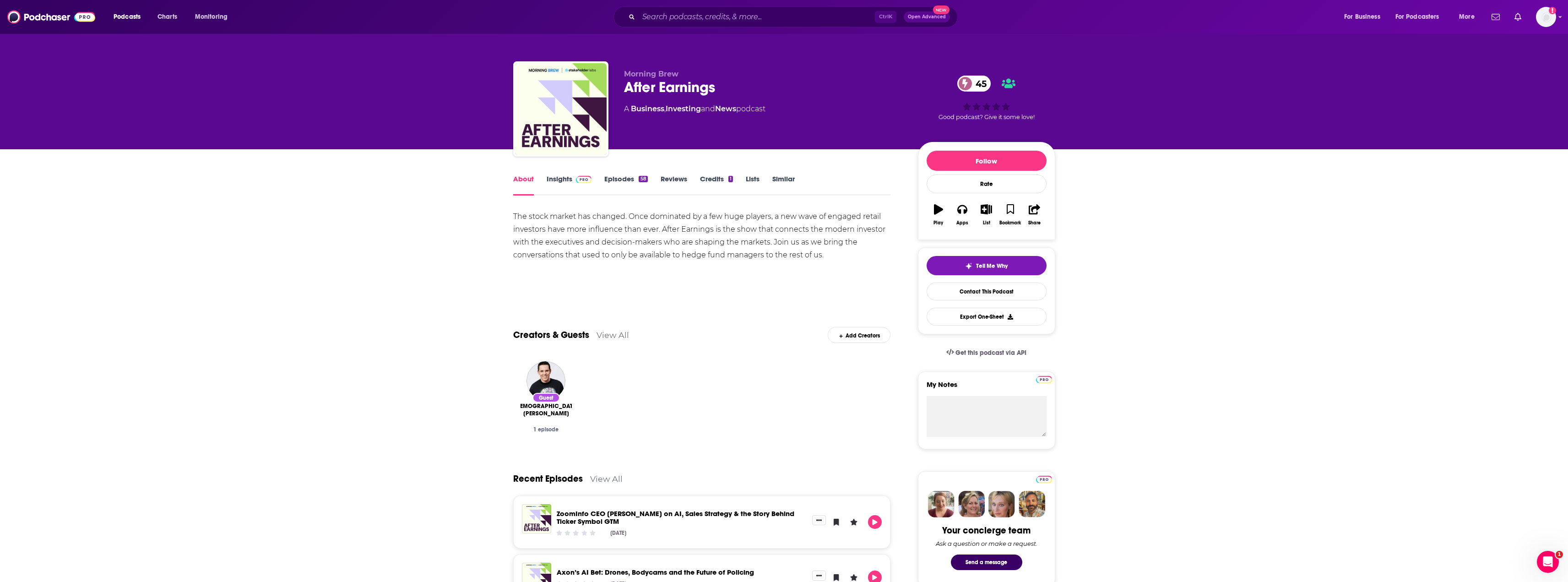
click at [621, 186] on link "Episodes 58" at bounding box center [625, 185] width 43 height 21
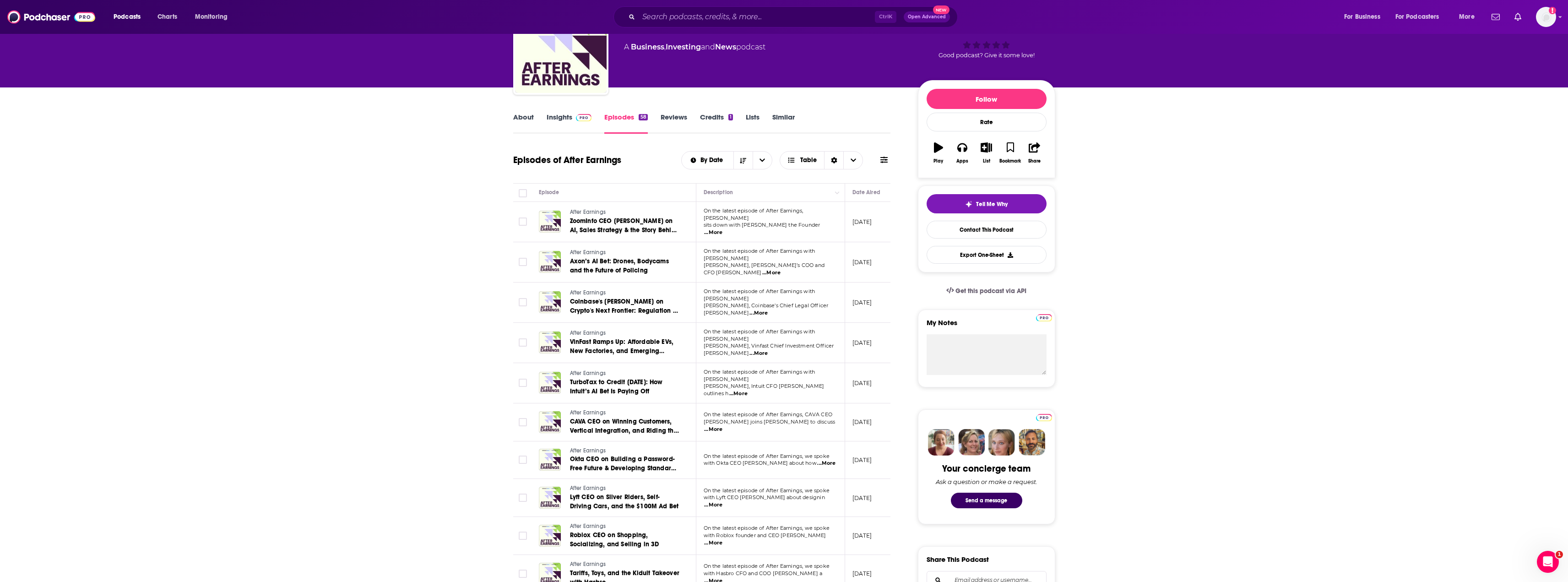
scroll to position [46, 0]
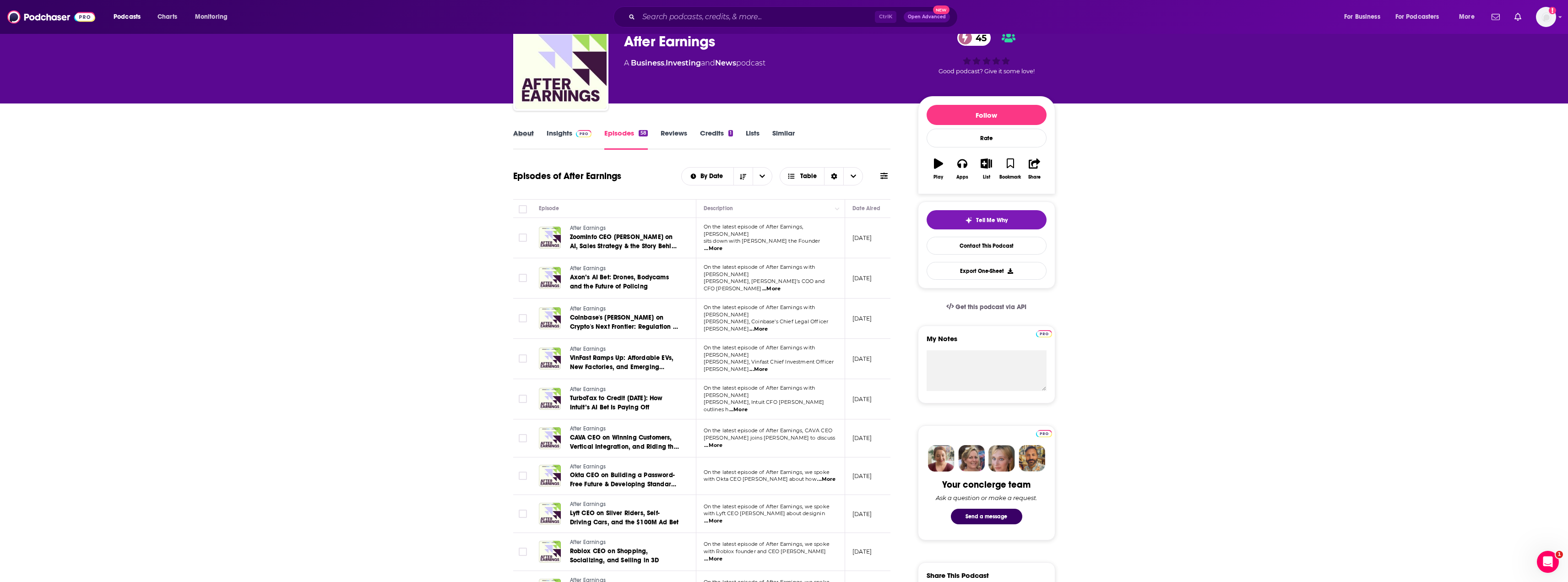
click at [534, 146] on div "About" at bounding box center [529, 139] width 34 height 21
click at [515, 133] on link "About" at bounding box center [523, 139] width 21 height 21
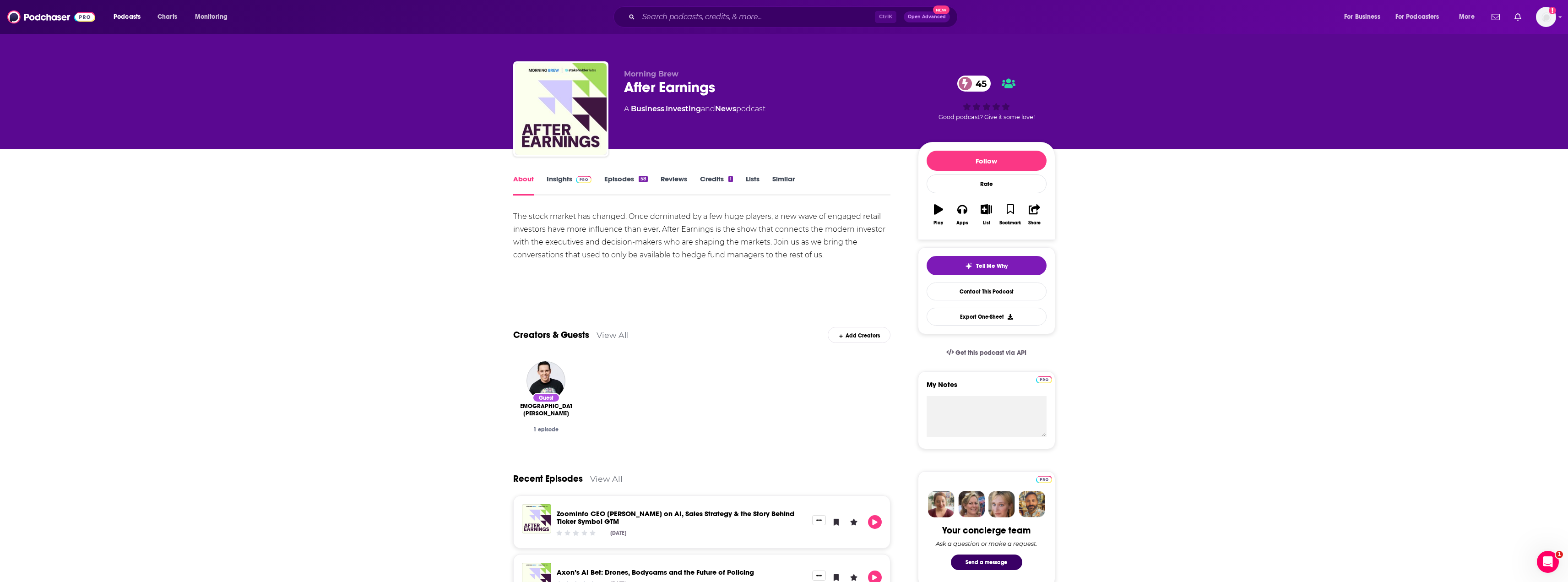
click at [573, 235] on div "The stock market has changed. Once dominated by a few huge players, a new wave …" at bounding box center [702, 236] width 378 height 51
click at [574, 173] on div "About Insights Episodes 58 Reviews Credits 1 Lists Similar" at bounding box center [702, 184] width 378 height 23
click at [565, 187] on link "Insights" at bounding box center [569, 185] width 45 height 21
